Goal: Information Seeking & Learning: Learn about a topic

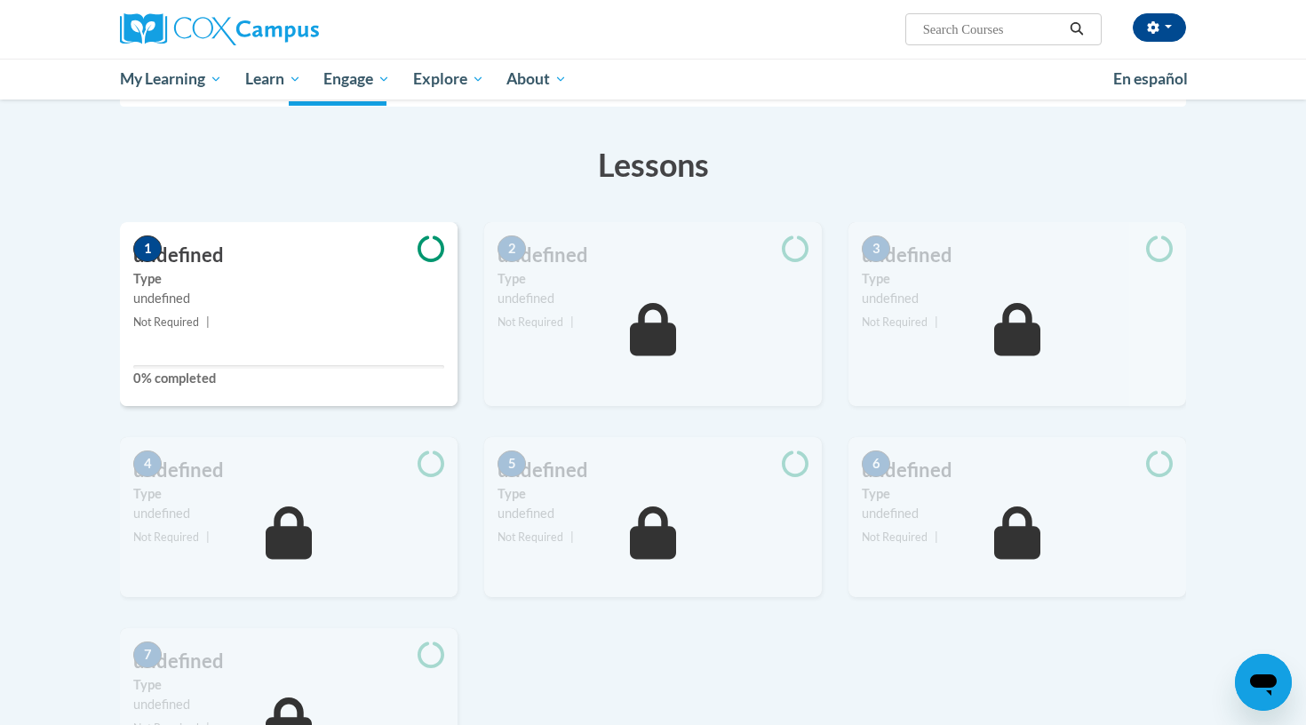
scroll to position [220, 0]
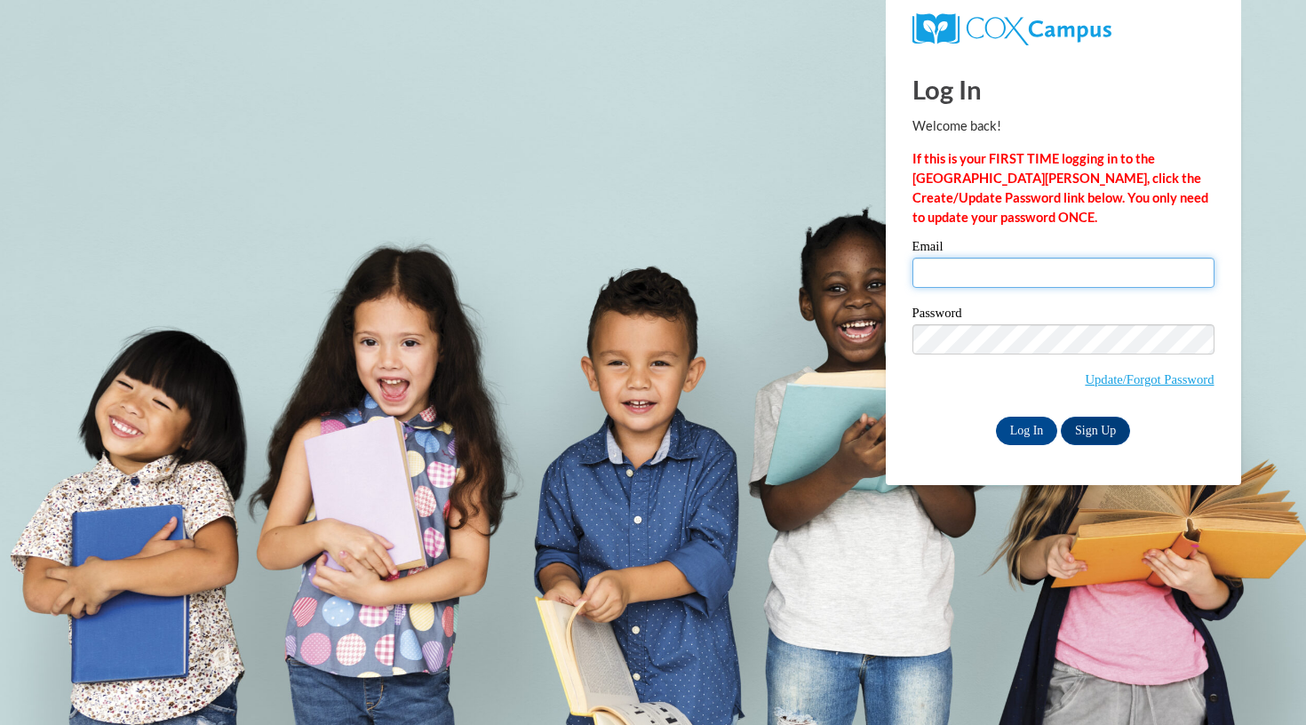
type input "cassie.callahan06@gmail.com"
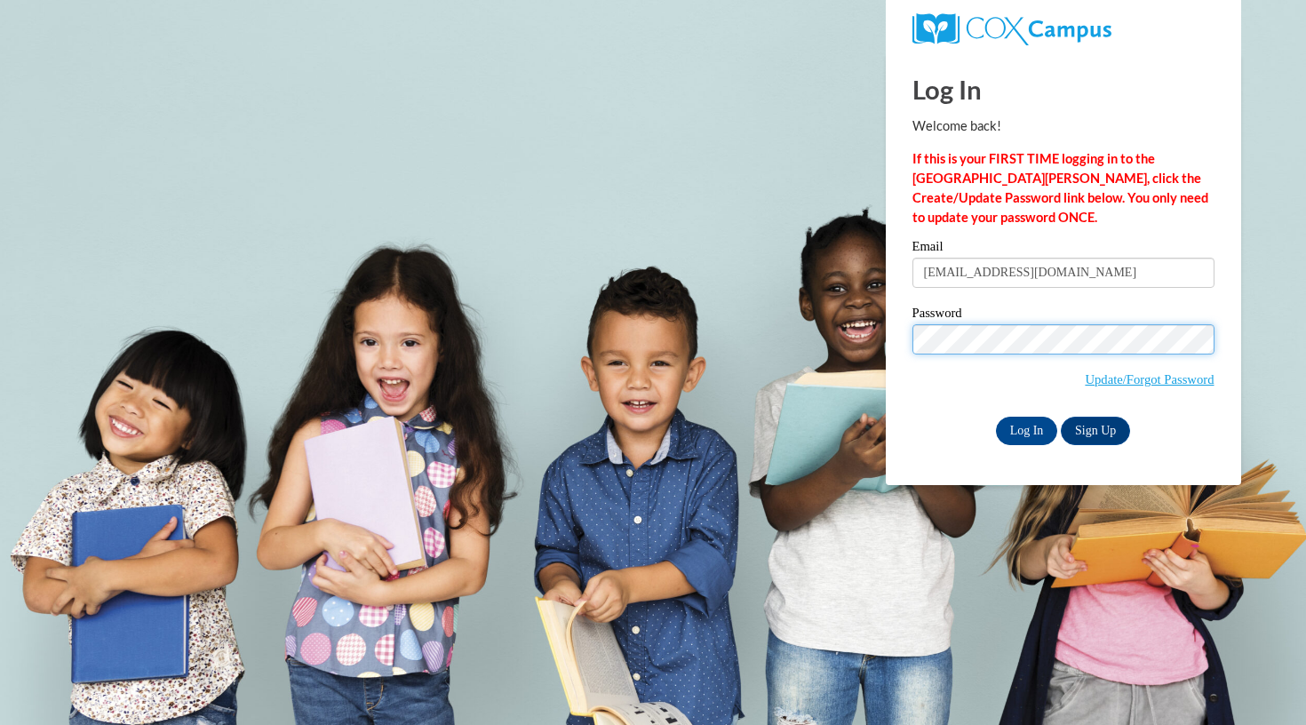
click at [1025, 427] on input "Log In" at bounding box center [1027, 431] width 62 height 28
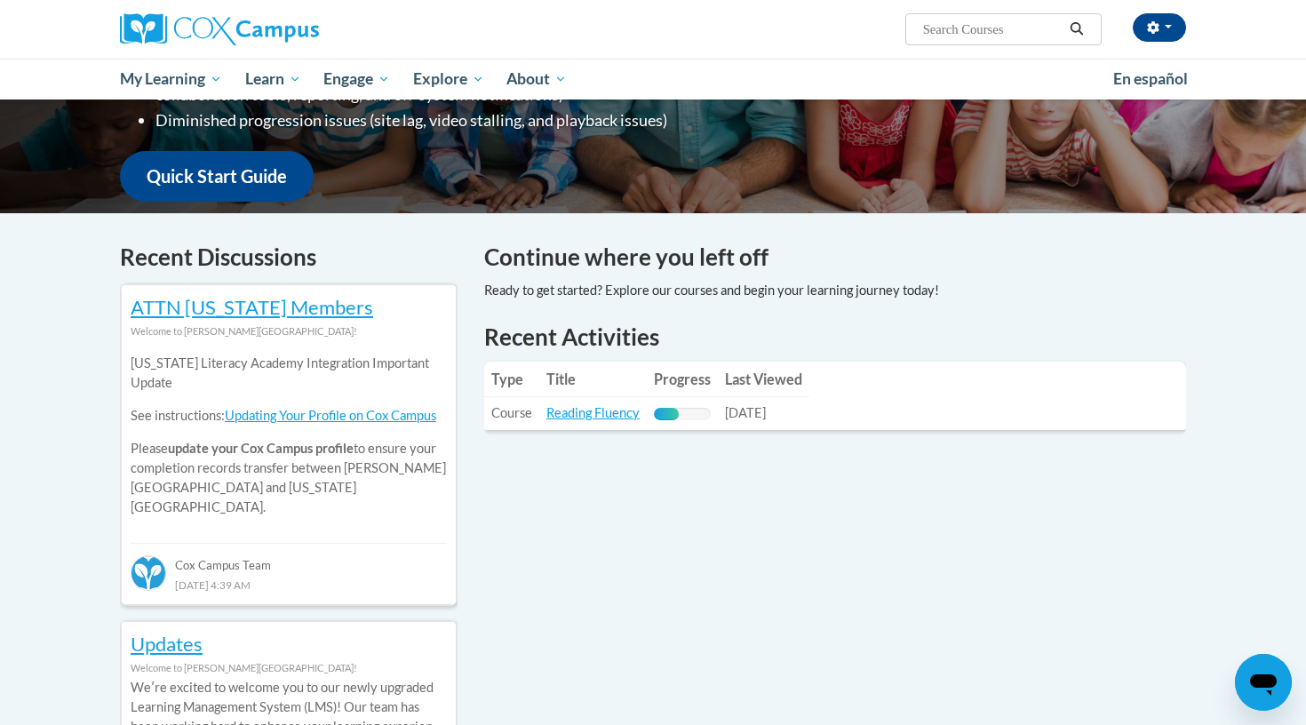
scroll to position [413, 0]
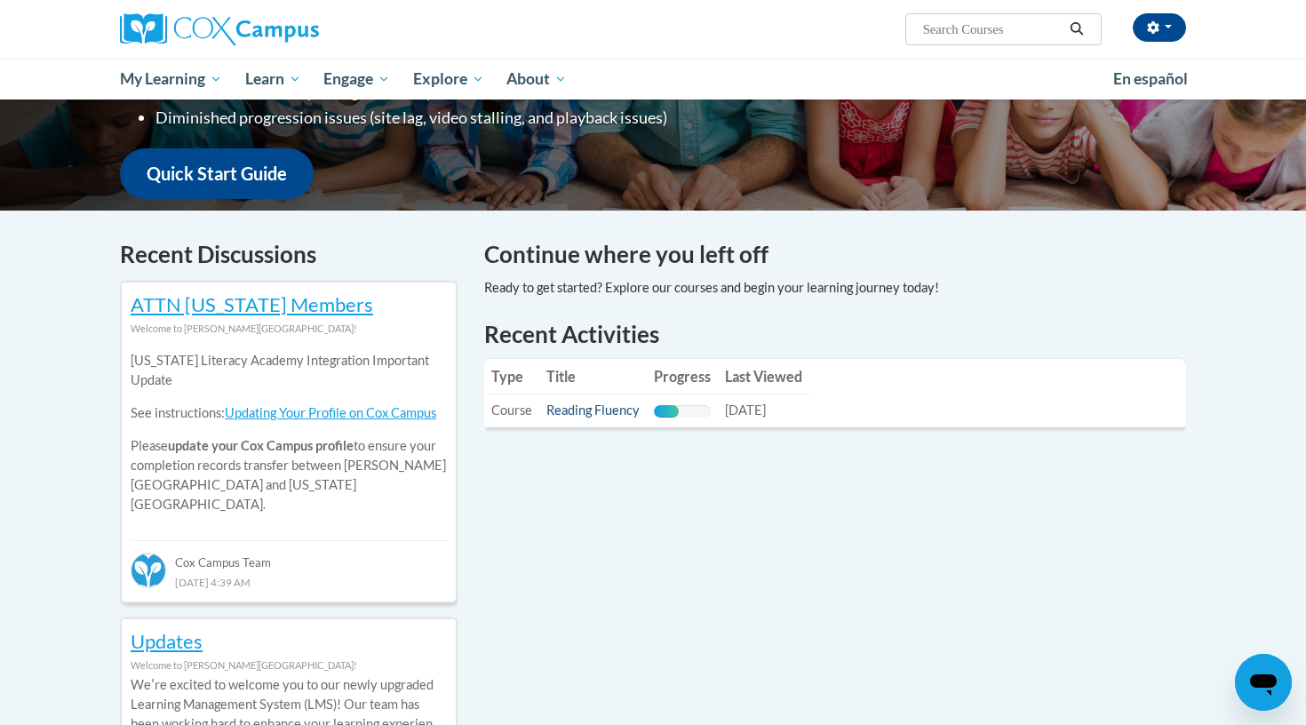
click at [596, 408] on link "Reading Fluency" at bounding box center [592, 409] width 93 height 15
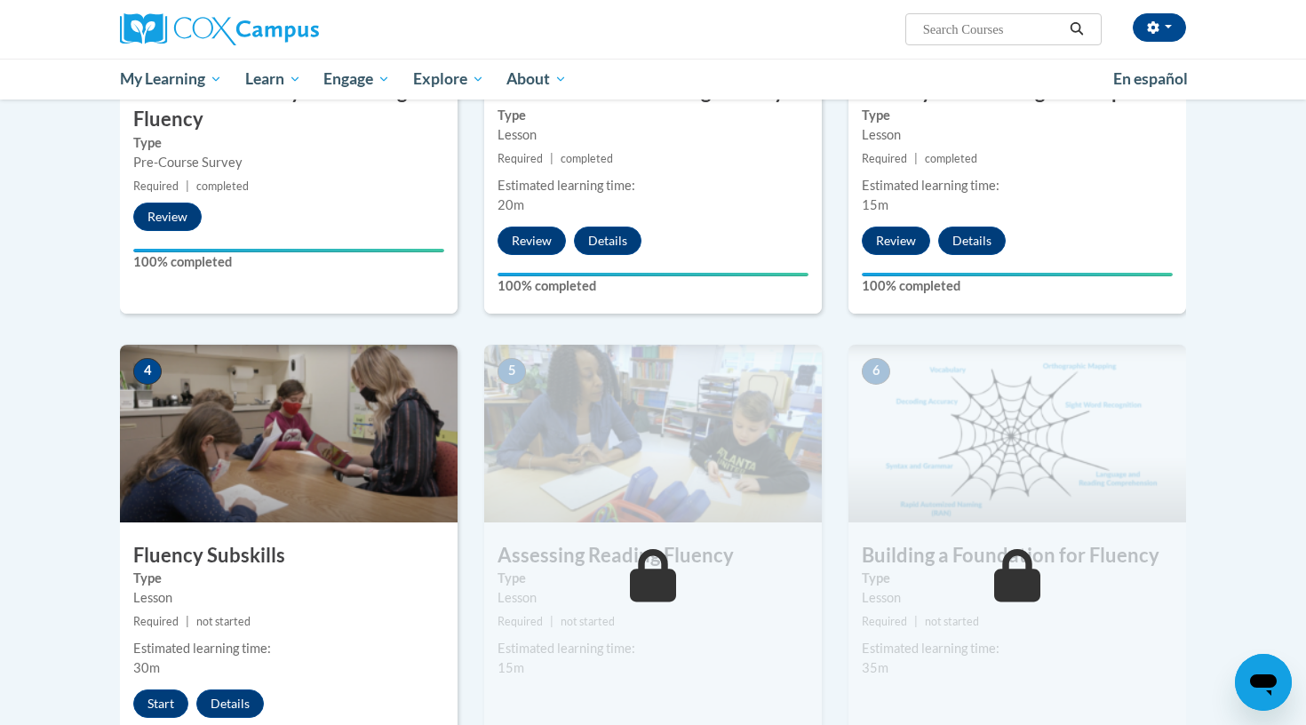
scroll to position [607, 0]
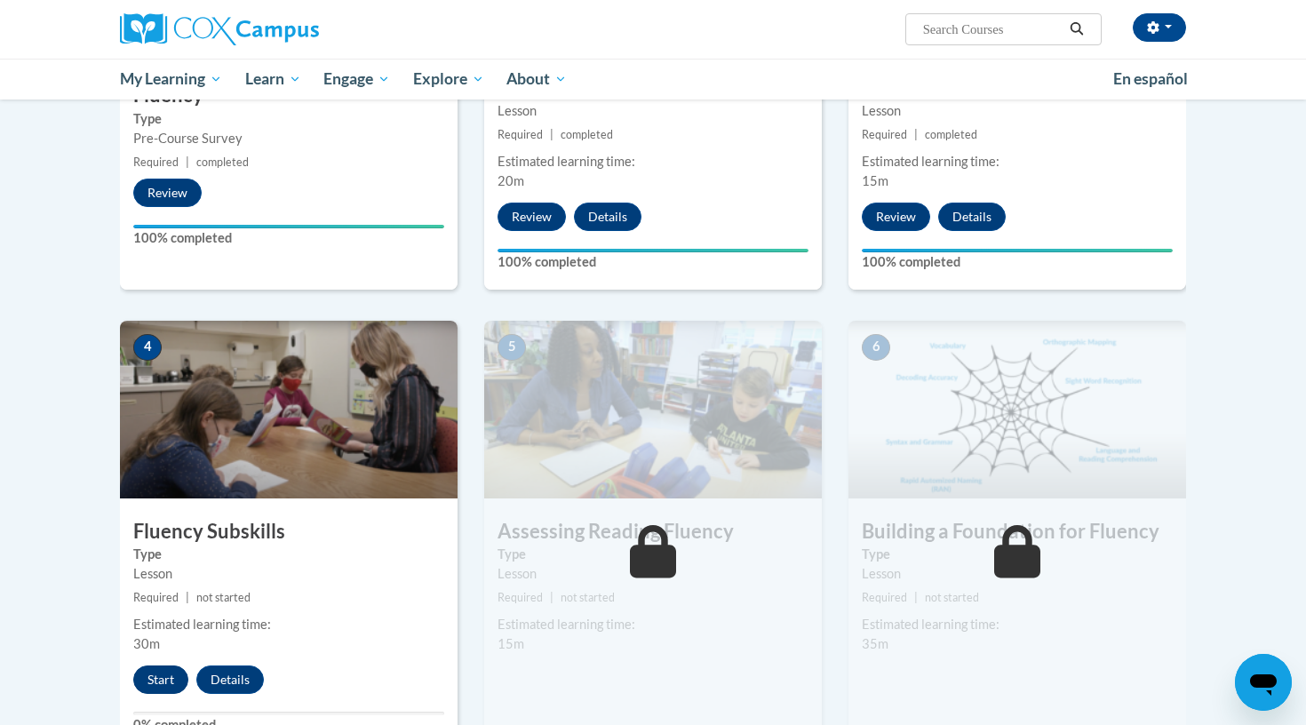
click at [167, 679] on button "Start" at bounding box center [160, 679] width 55 height 28
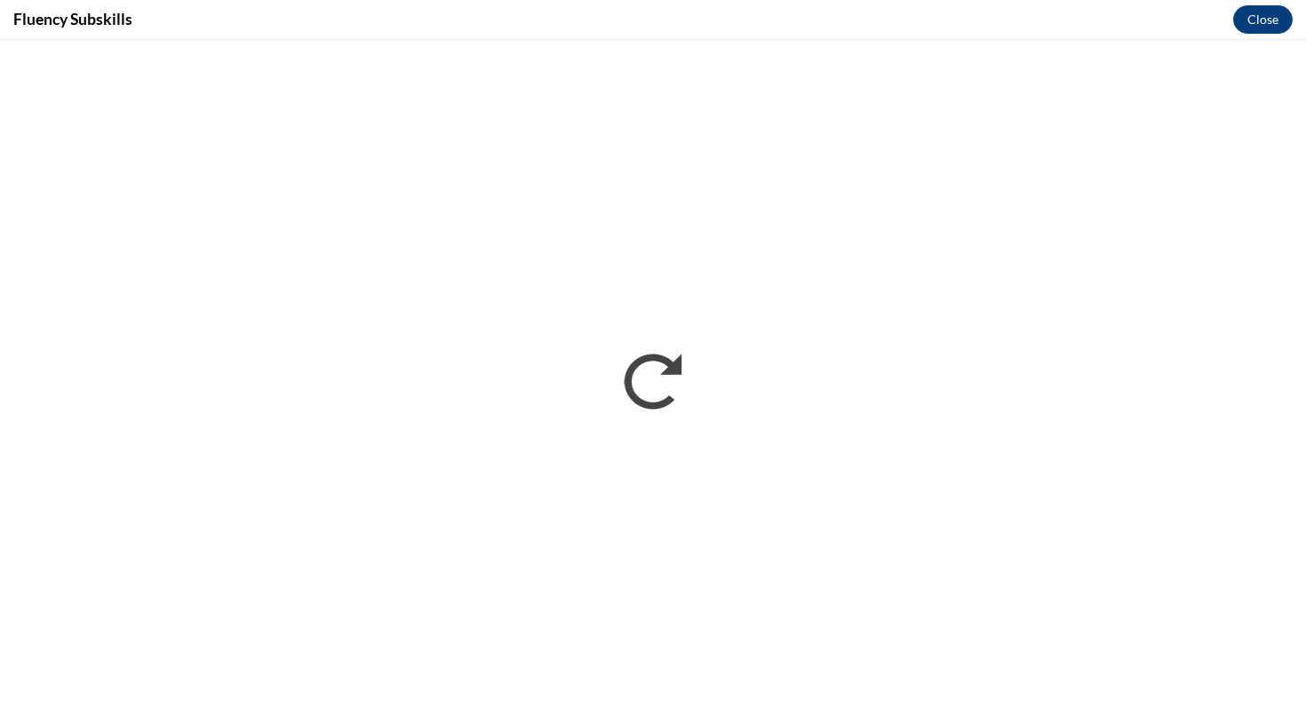
scroll to position [0, 0]
